Goal: Check status

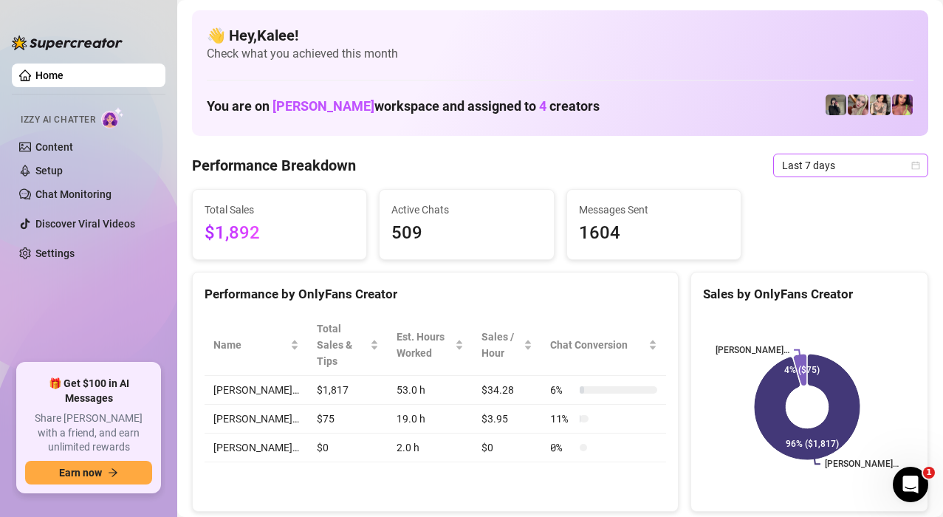
click at [898, 163] on span "Last 7 days" at bounding box center [850, 165] width 137 height 22
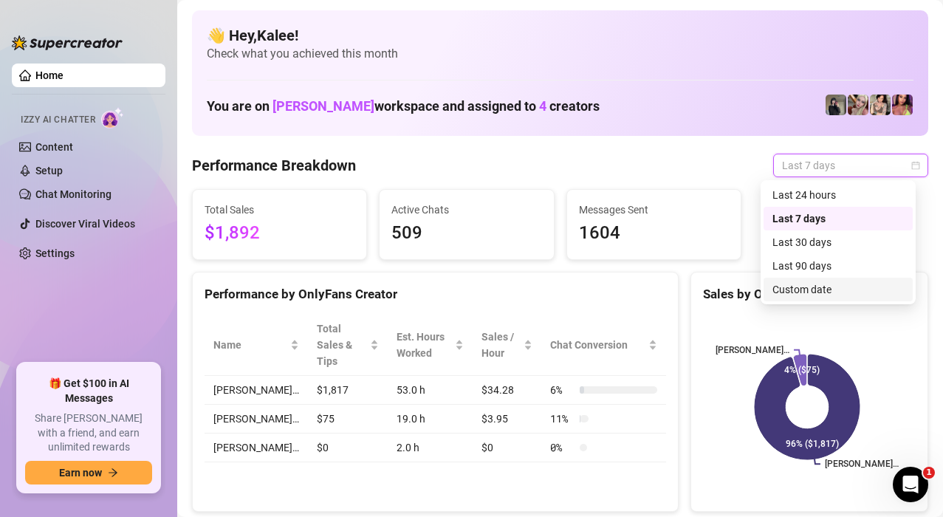
click at [822, 285] on div "Custom date" at bounding box center [839, 289] width 132 height 16
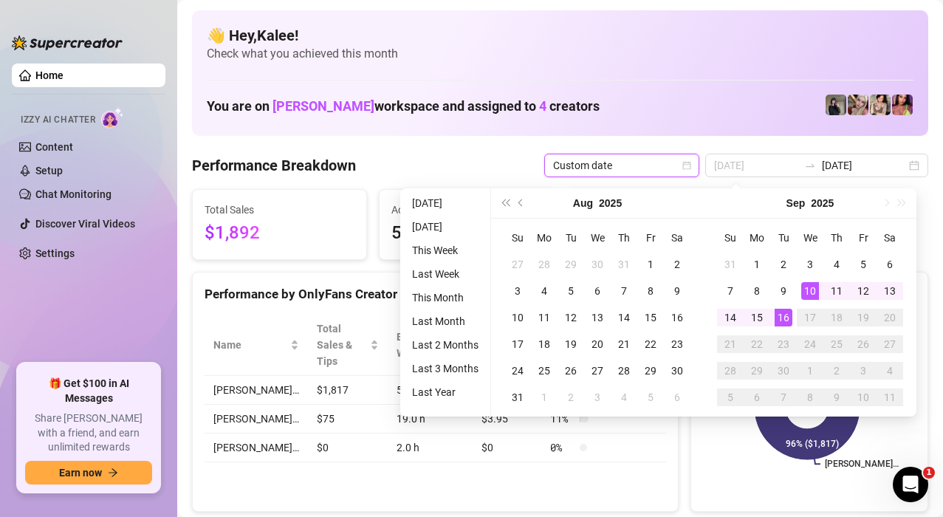
type input "[DATE]"
click at [771, 318] on td "16" at bounding box center [784, 317] width 27 height 27
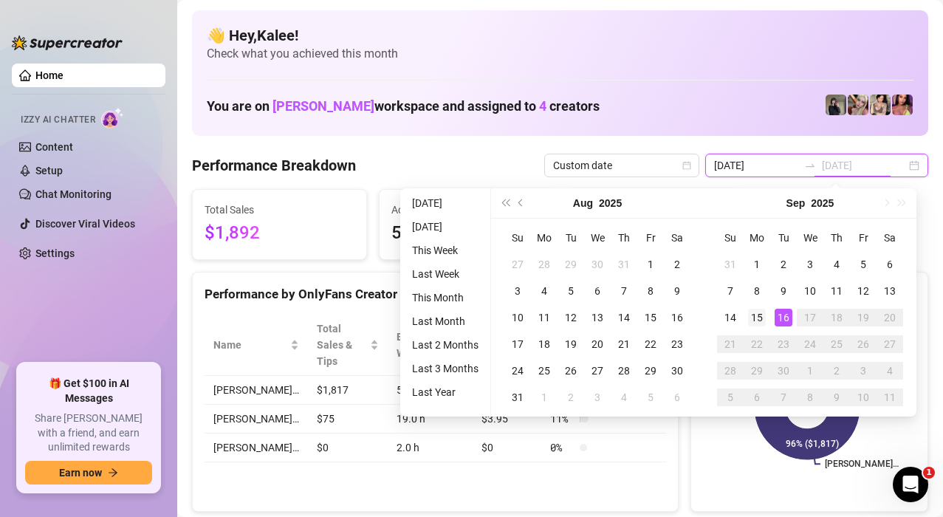
type input "[DATE]"
click at [762, 319] on div "15" at bounding box center [757, 318] width 18 height 18
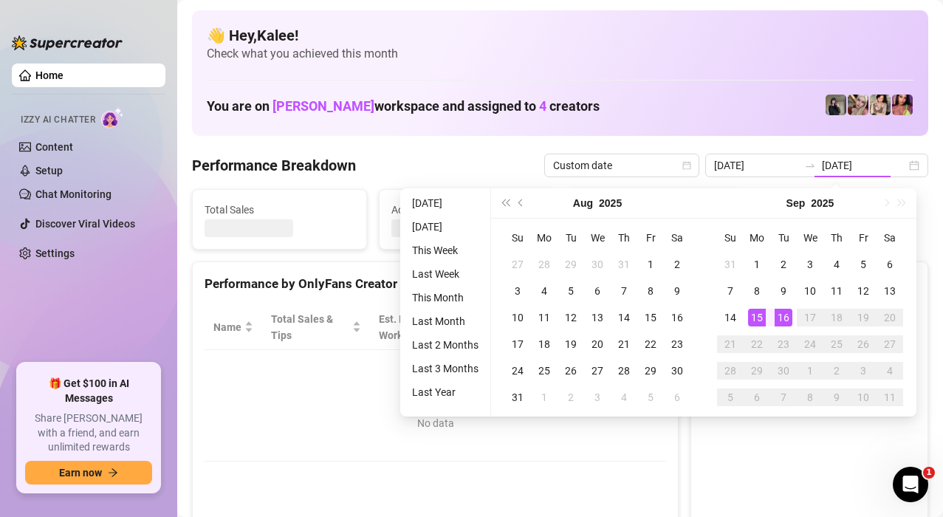
type input "[DATE]"
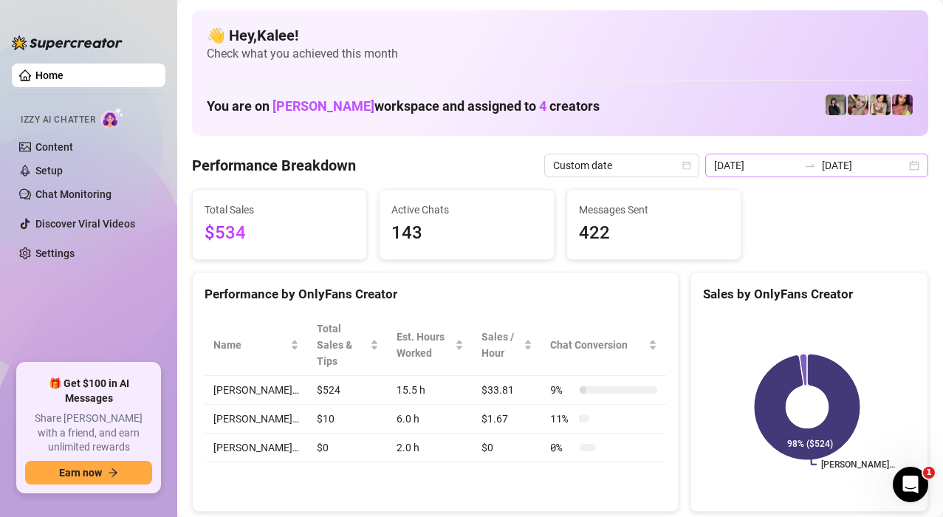
click at [898, 171] on div "[DATE] [DATE]" at bounding box center [817, 166] width 223 height 24
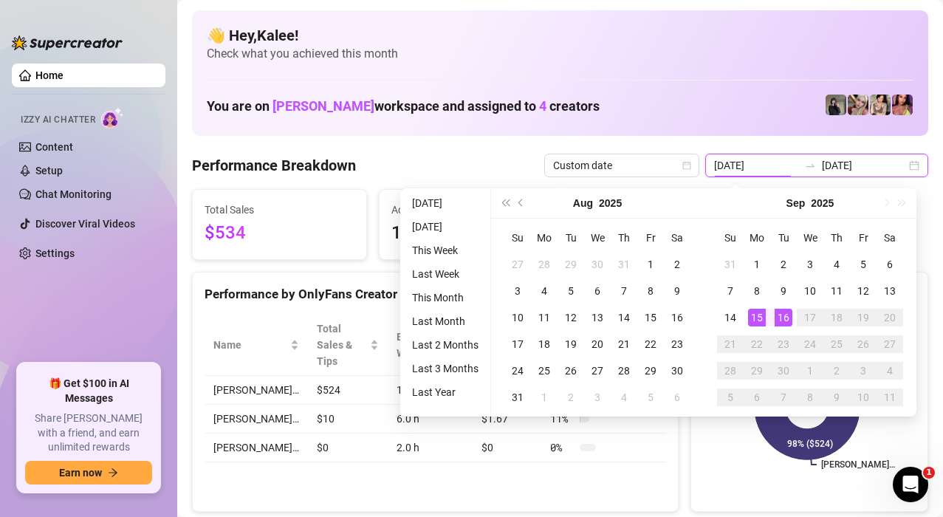
type input "[DATE]"
click at [785, 318] on div "16" at bounding box center [784, 318] width 18 height 18
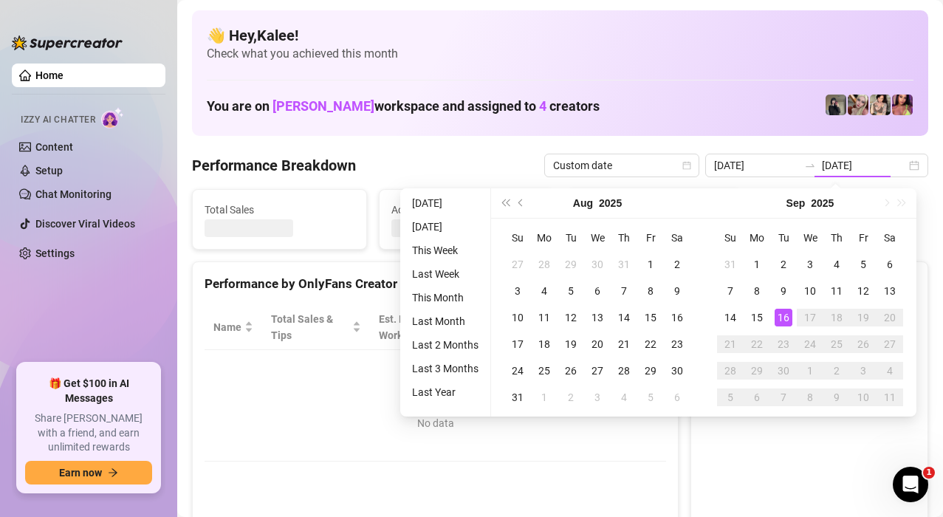
type input "[DATE]"
